Goal: Information Seeking & Learning: Learn about a topic

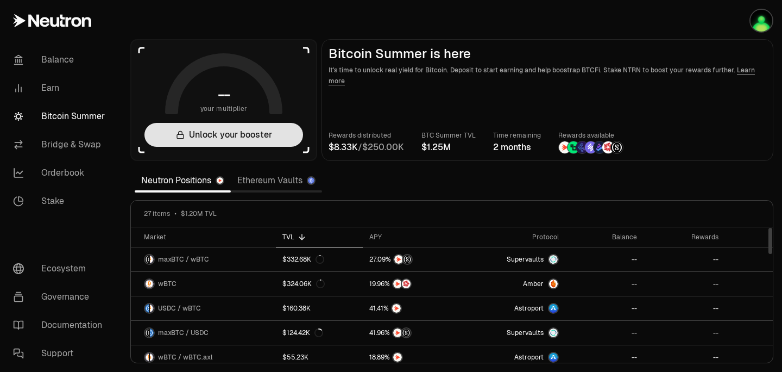
click at [253, 136] on button "Unlock your booster" at bounding box center [223, 135] width 159 height 24
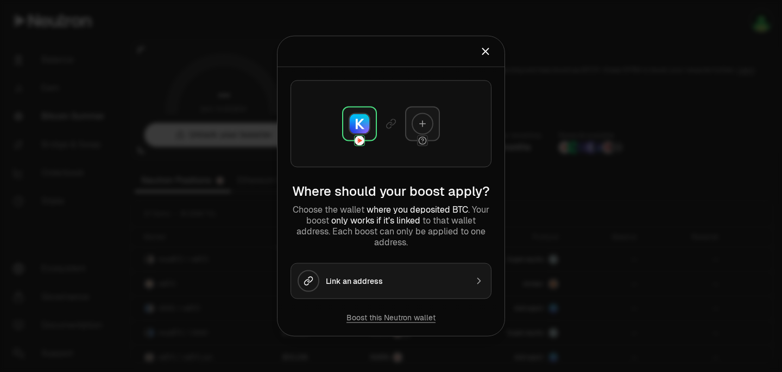
click at [483, 46] on icon "Close" at bounding box center [486, 52] width 12 height 12
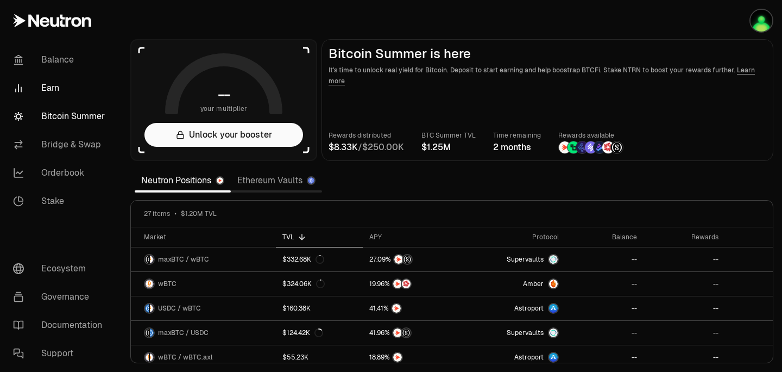
click at [58, 89] on link "Earn" at bounding box center [60, 88] width 113 height 28
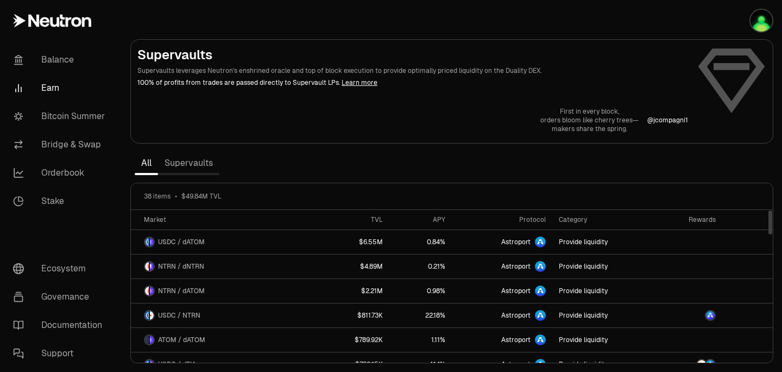
click at [197, 163] on link "Supervaults" at bounding box center [188, 163] width 61 height 22
